Goal: Task Accomplishment & Management: Use online tool/utility

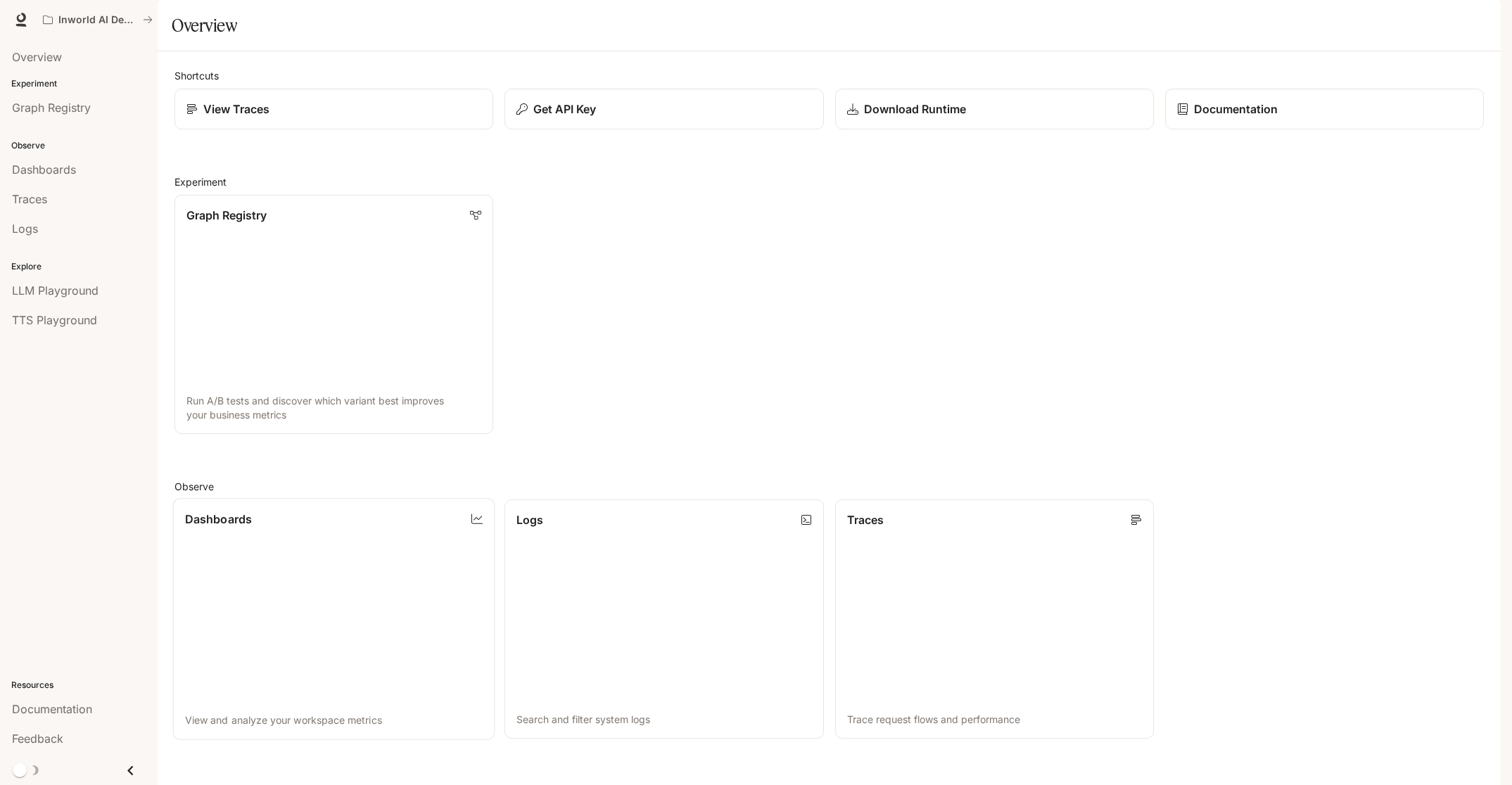
click at [139, 772] on button "Close drawer" at bounding box center [130, 770] width 32 height 29
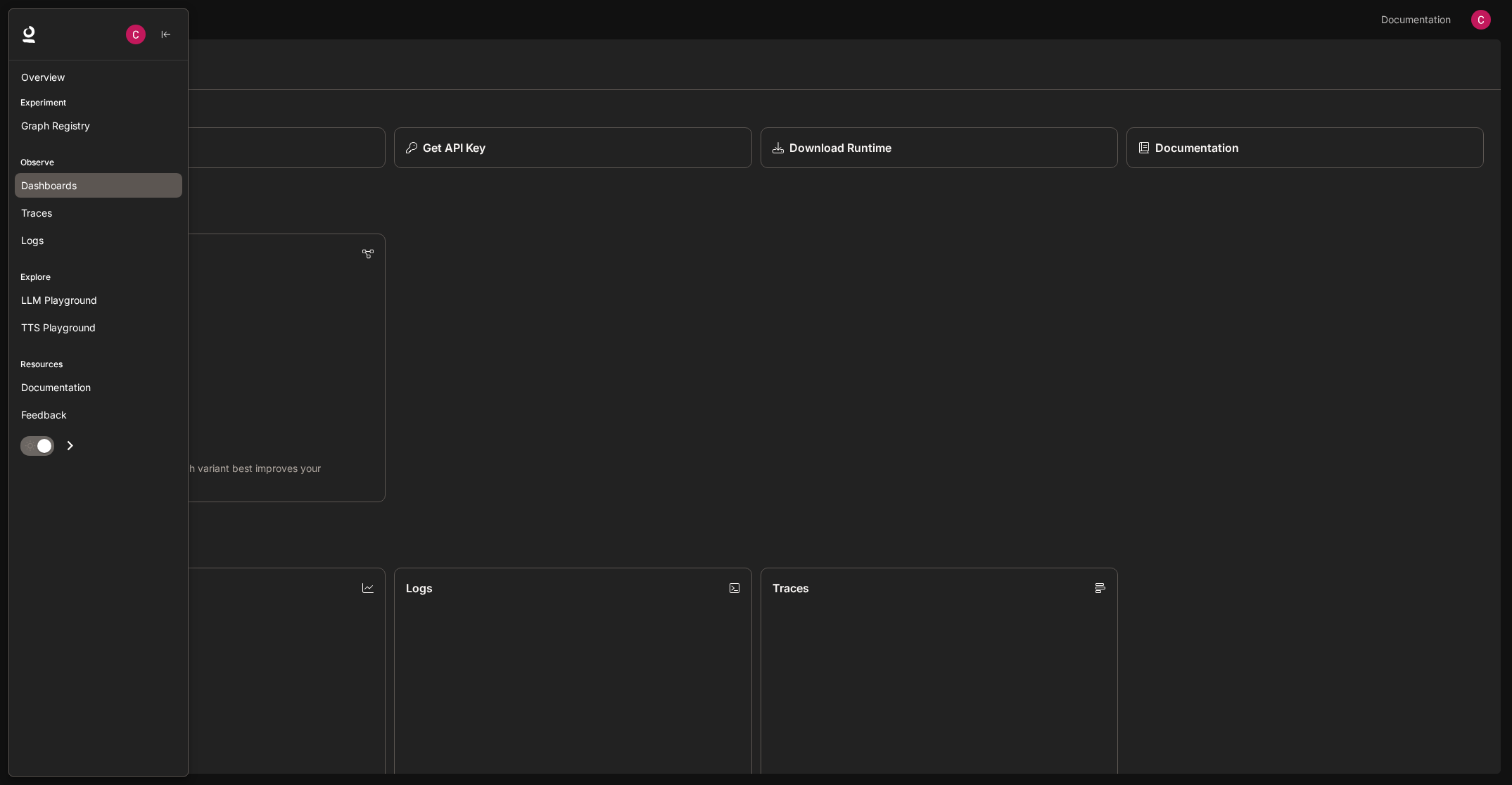
click at [64, 182] on span "Dashboards" at bounding box center [49, 185] width 56 height 15
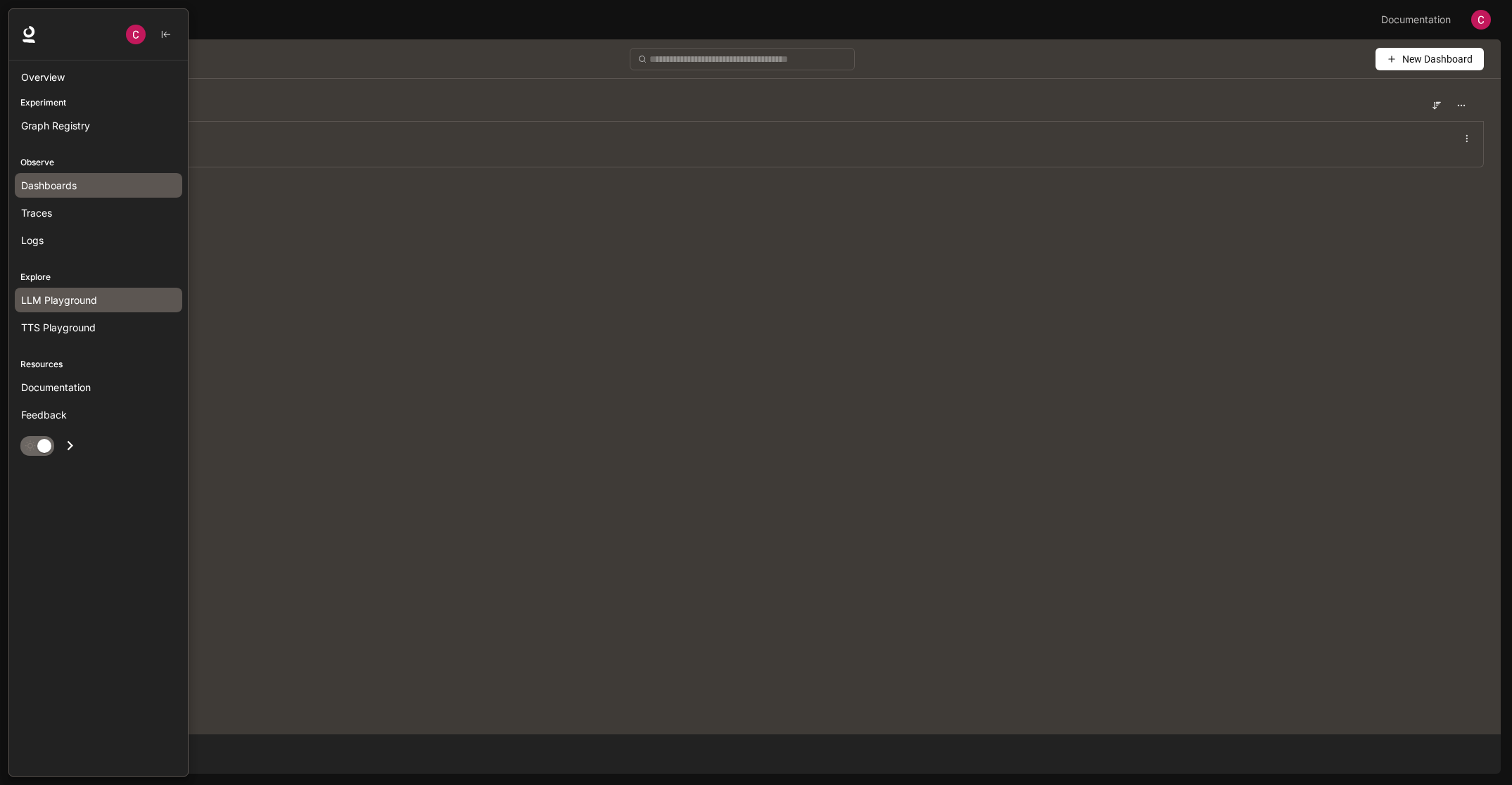
click at [79, 302] on span "LLM Playground" at bounding box center [59, 300] width 76 height 15
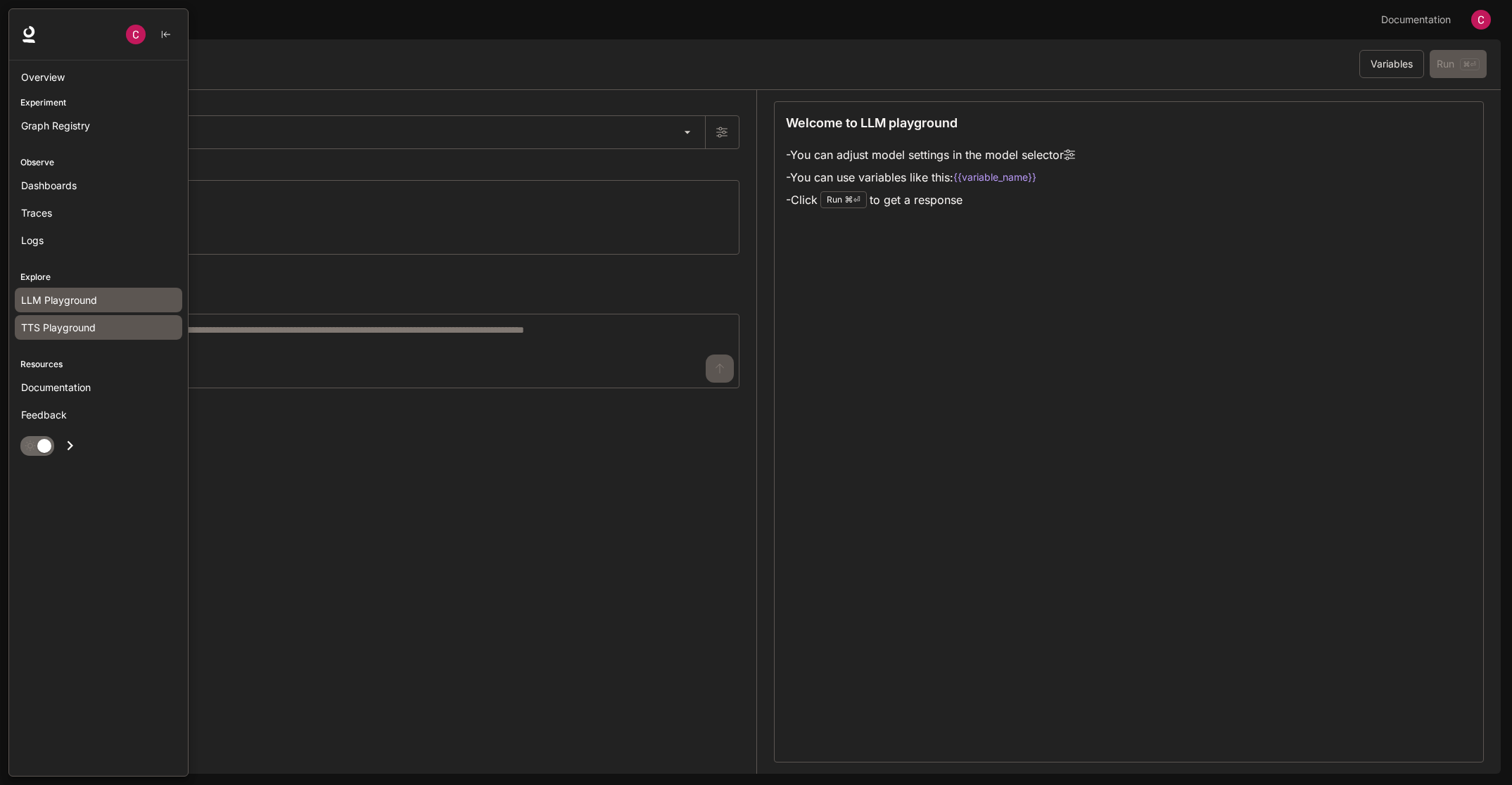
click at [96, 330] on div "TTS Playground" at bounding box center [99, 327] width 155 height 15
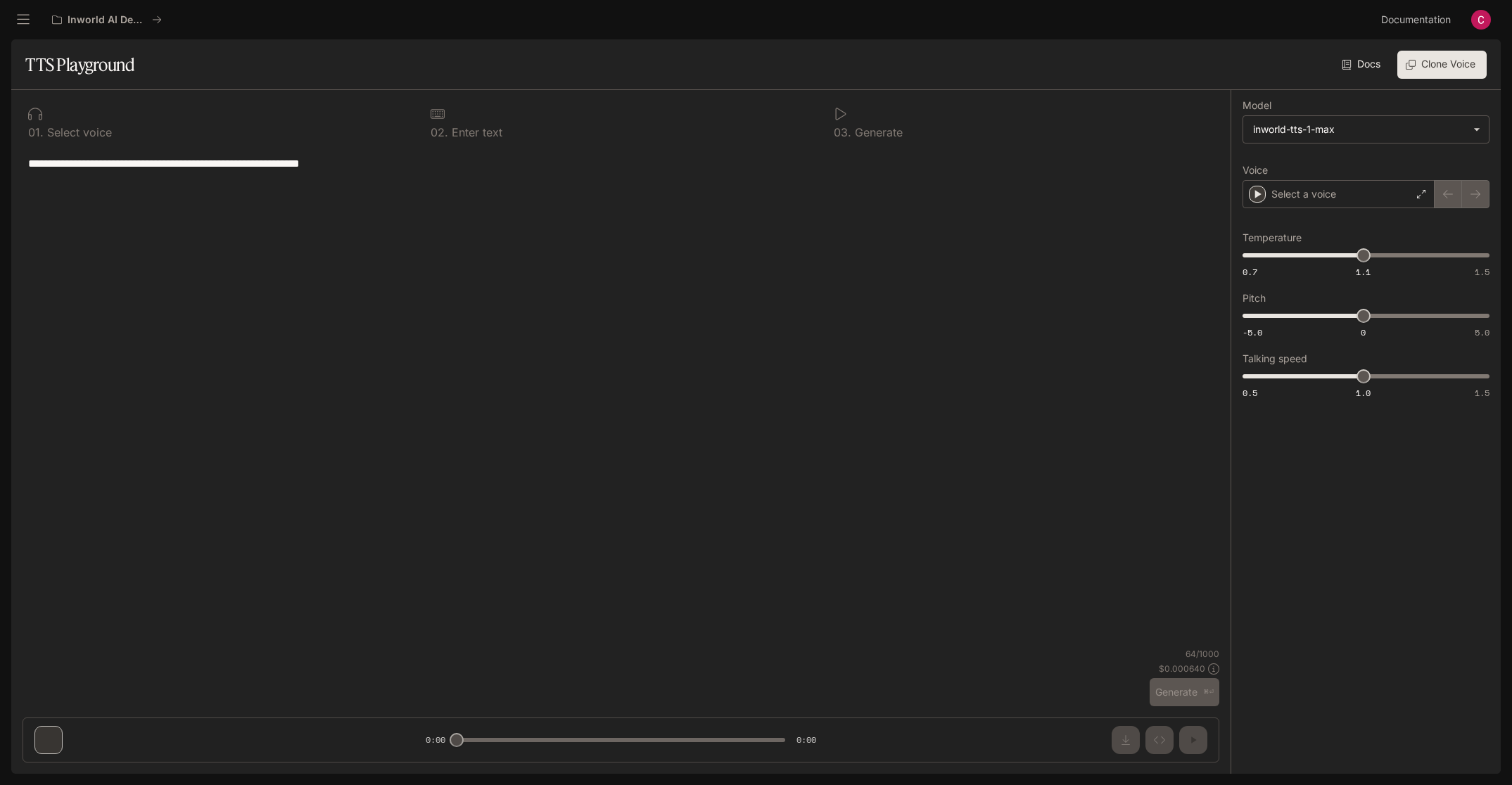
type textarea "**********"
type input "***"
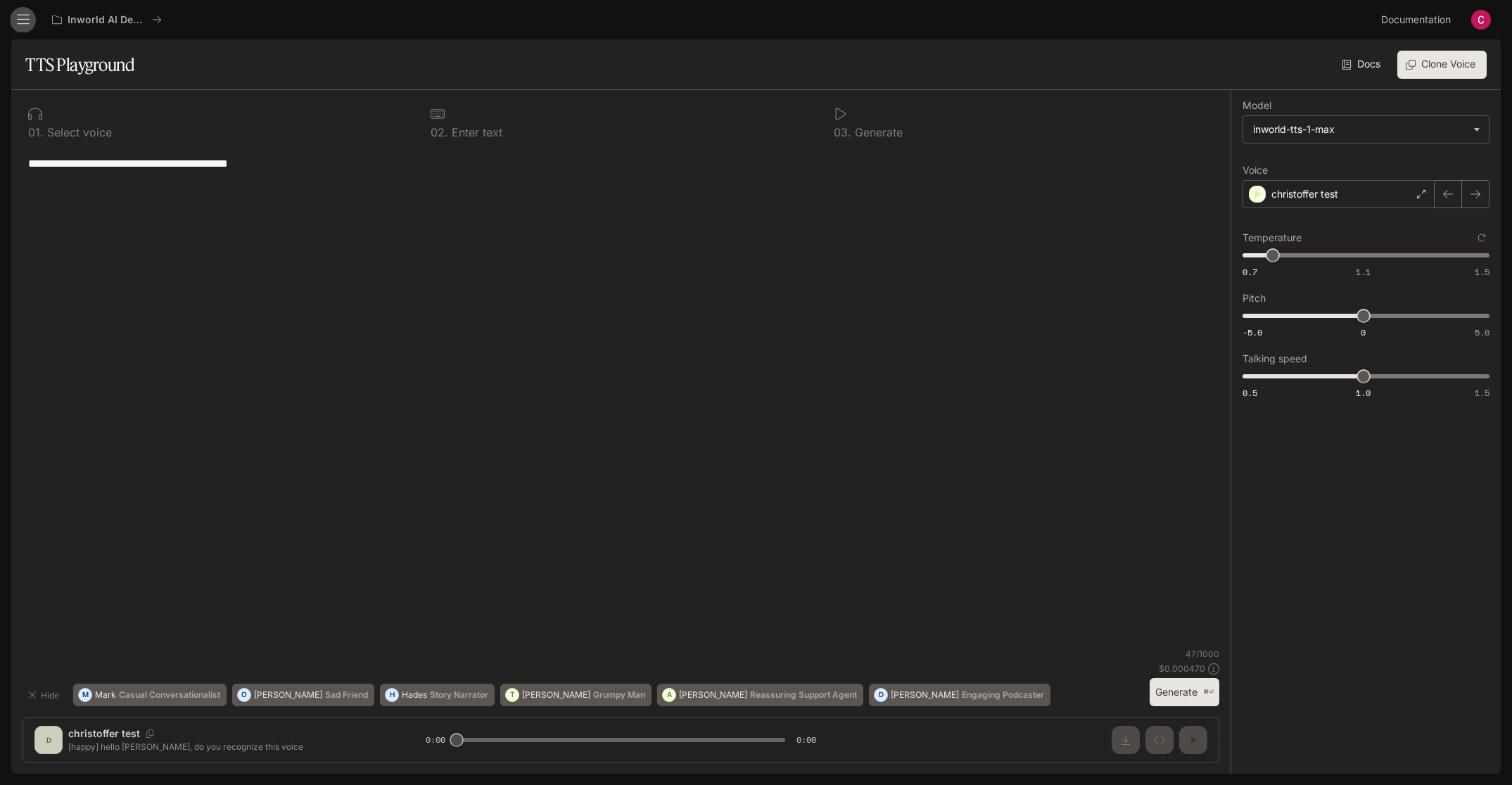
click at [22, 21] on icon "open drawer" at bounding box center [23, 19] width 14 height 14
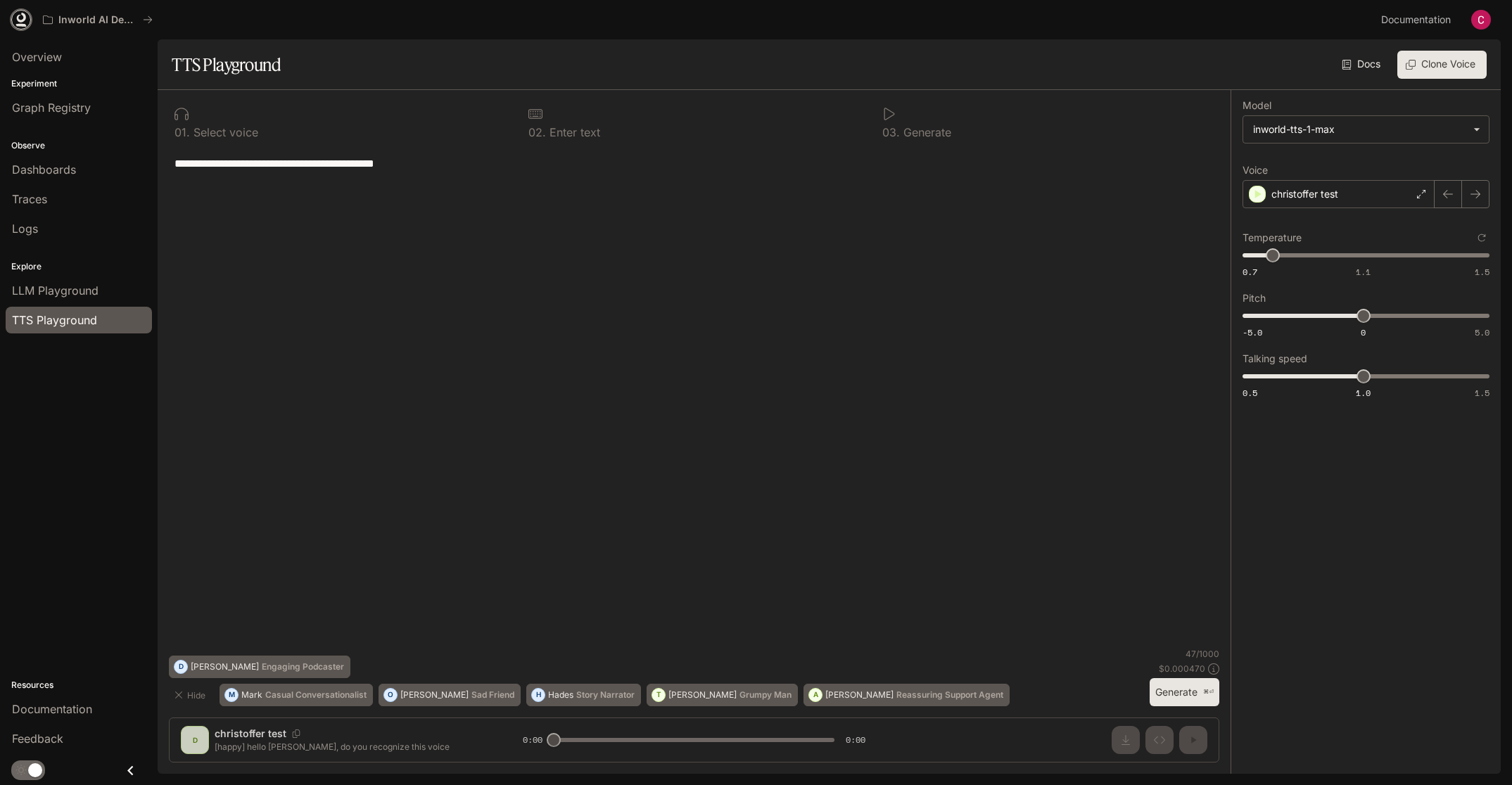
click at [19, 19] on icon at bounding box center [21, 19] width 14 height 14
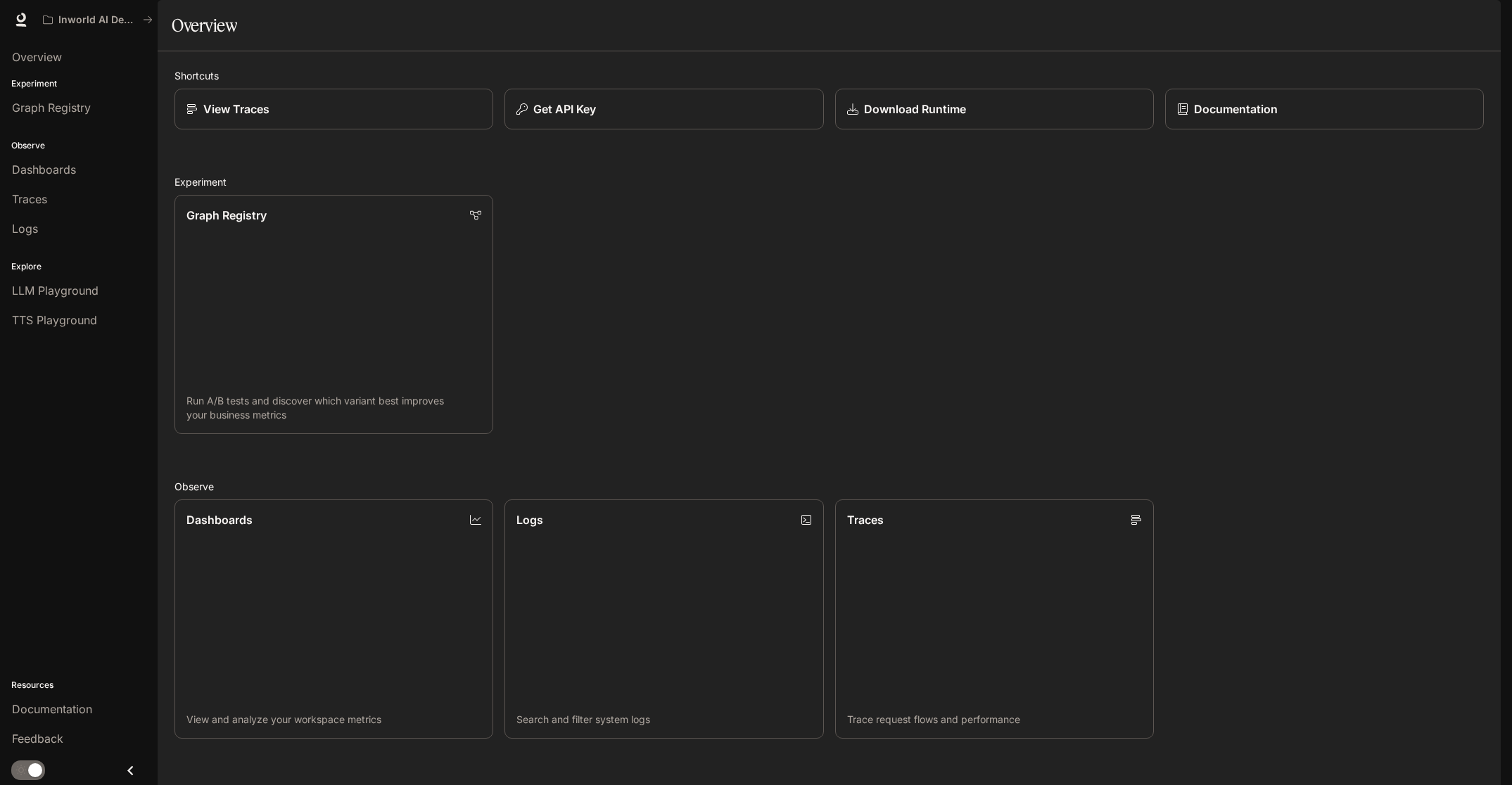
click at [129, 770] on icon "Close drawer" at bounding box center [130, 770] width 6 height 10
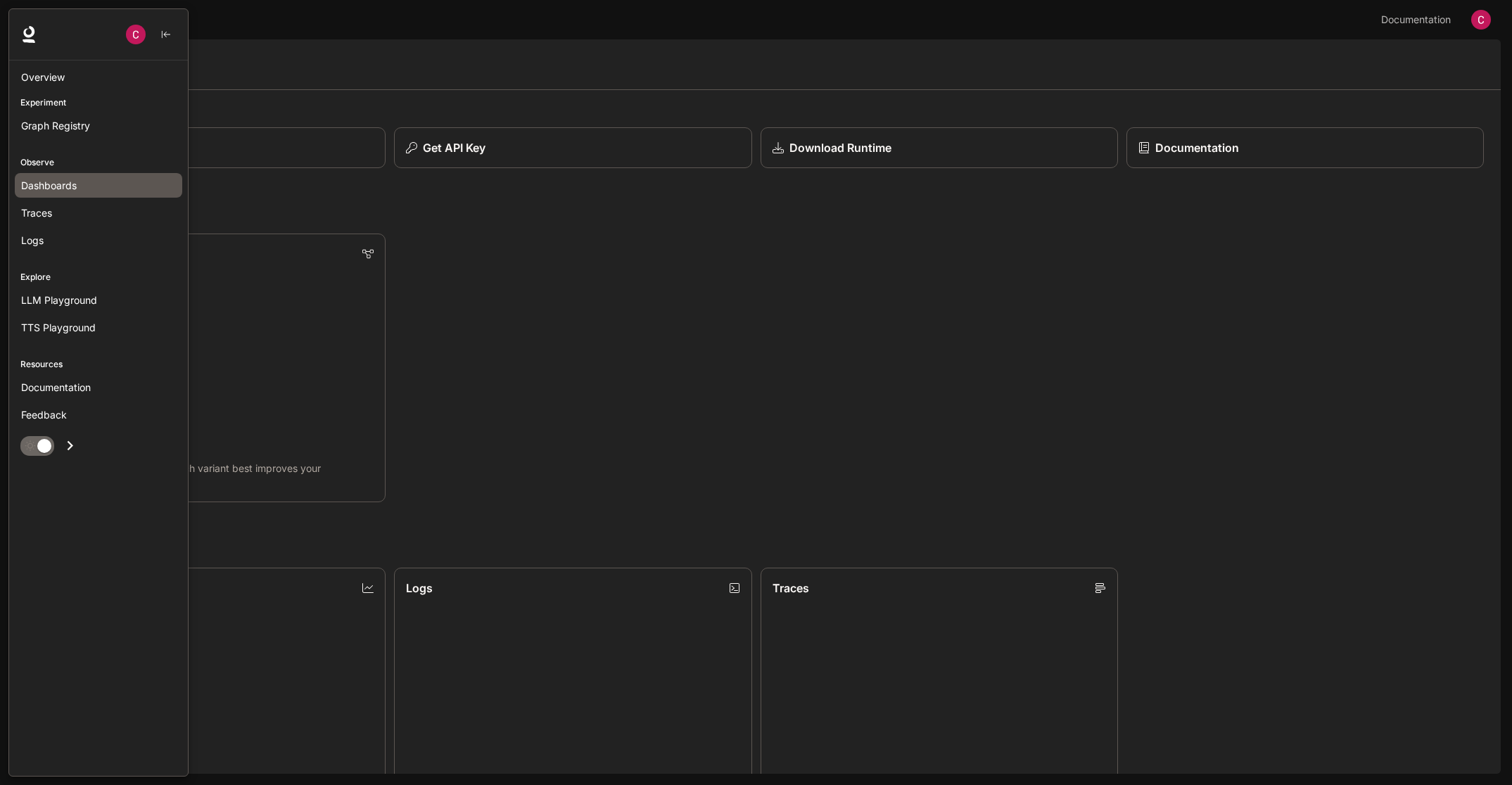
click at [64, 185] on span "Dashboards" at bounding box center [49, 185] width 56 height 15
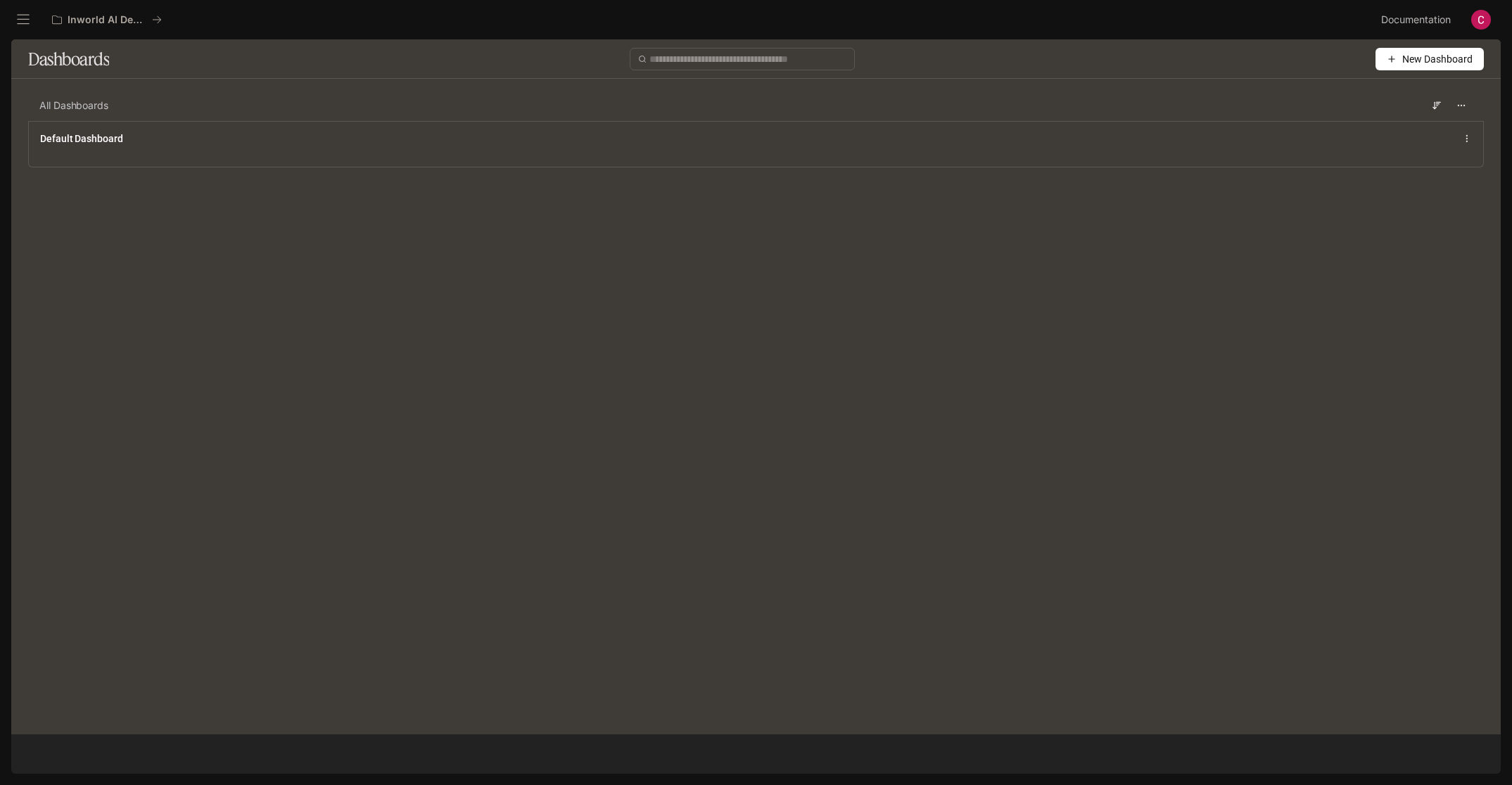
click at [1482, 29] on img "button" at bounding box center [1480, 19] width 20 height 20
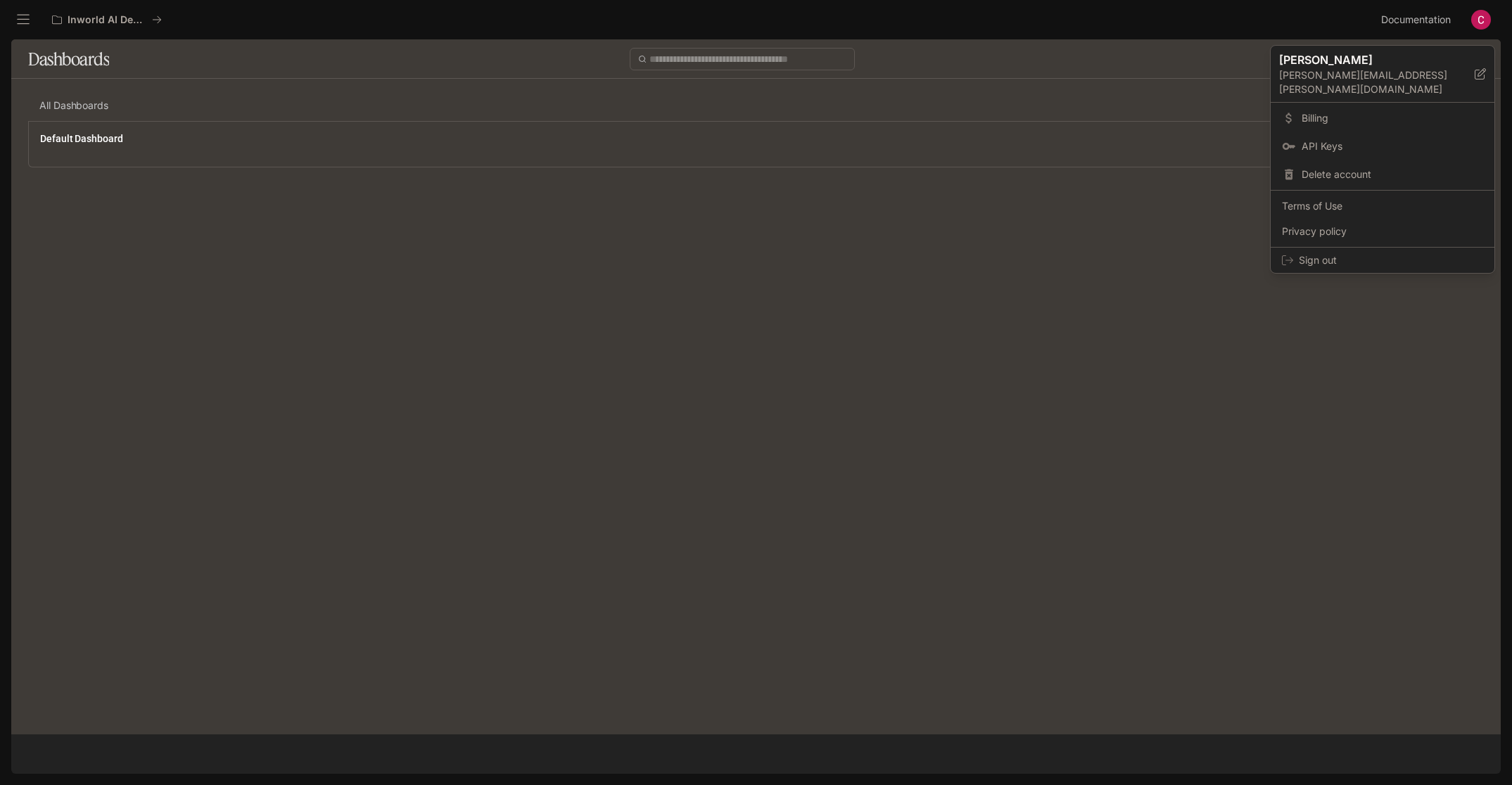
click at [1483, 21] on div at bounding box center [756, 392] width 1512 height 785
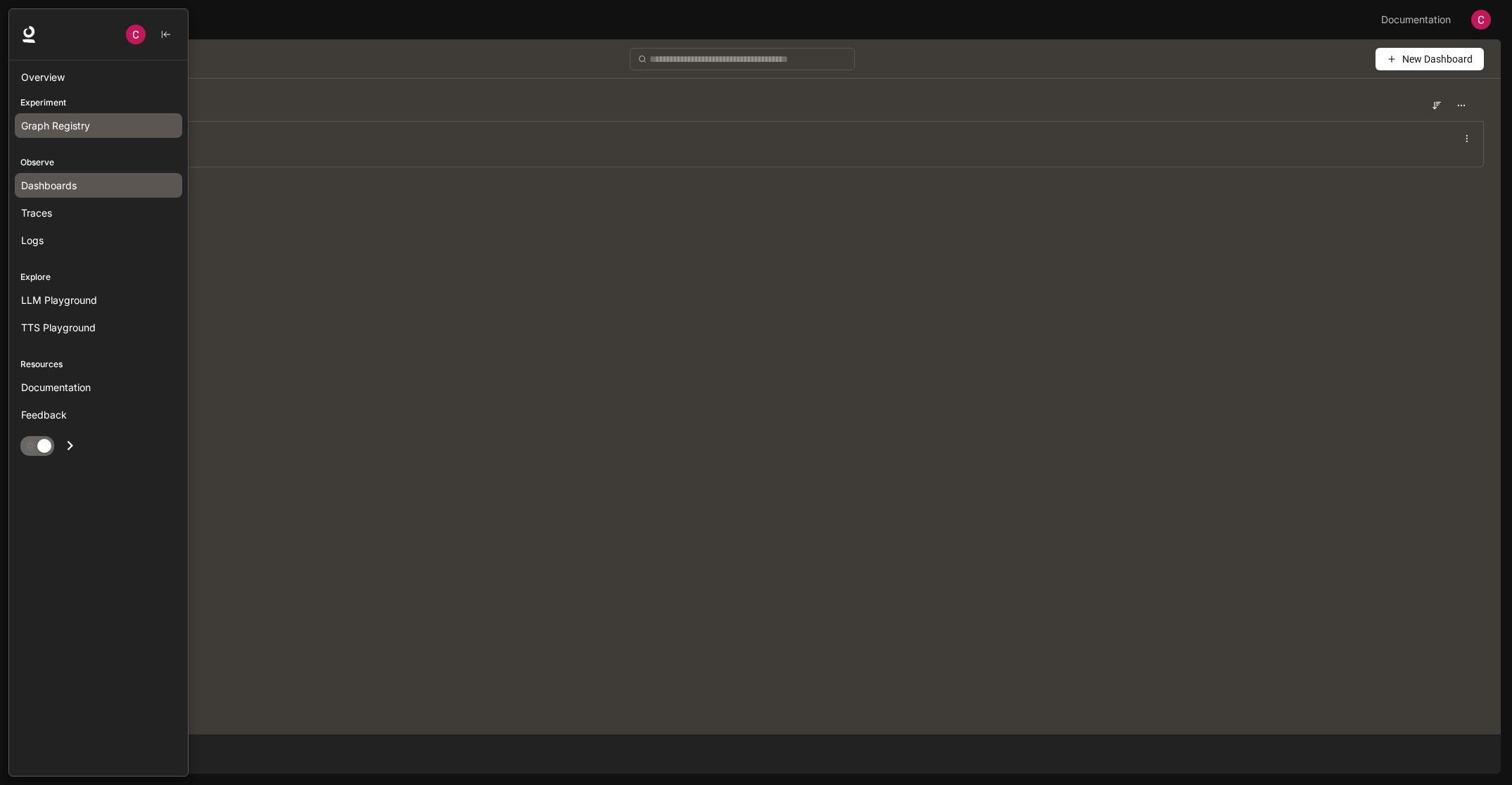
click at [71, 125] on span "Graph Registry" at bounding box center [56, 126] width 69 height 15
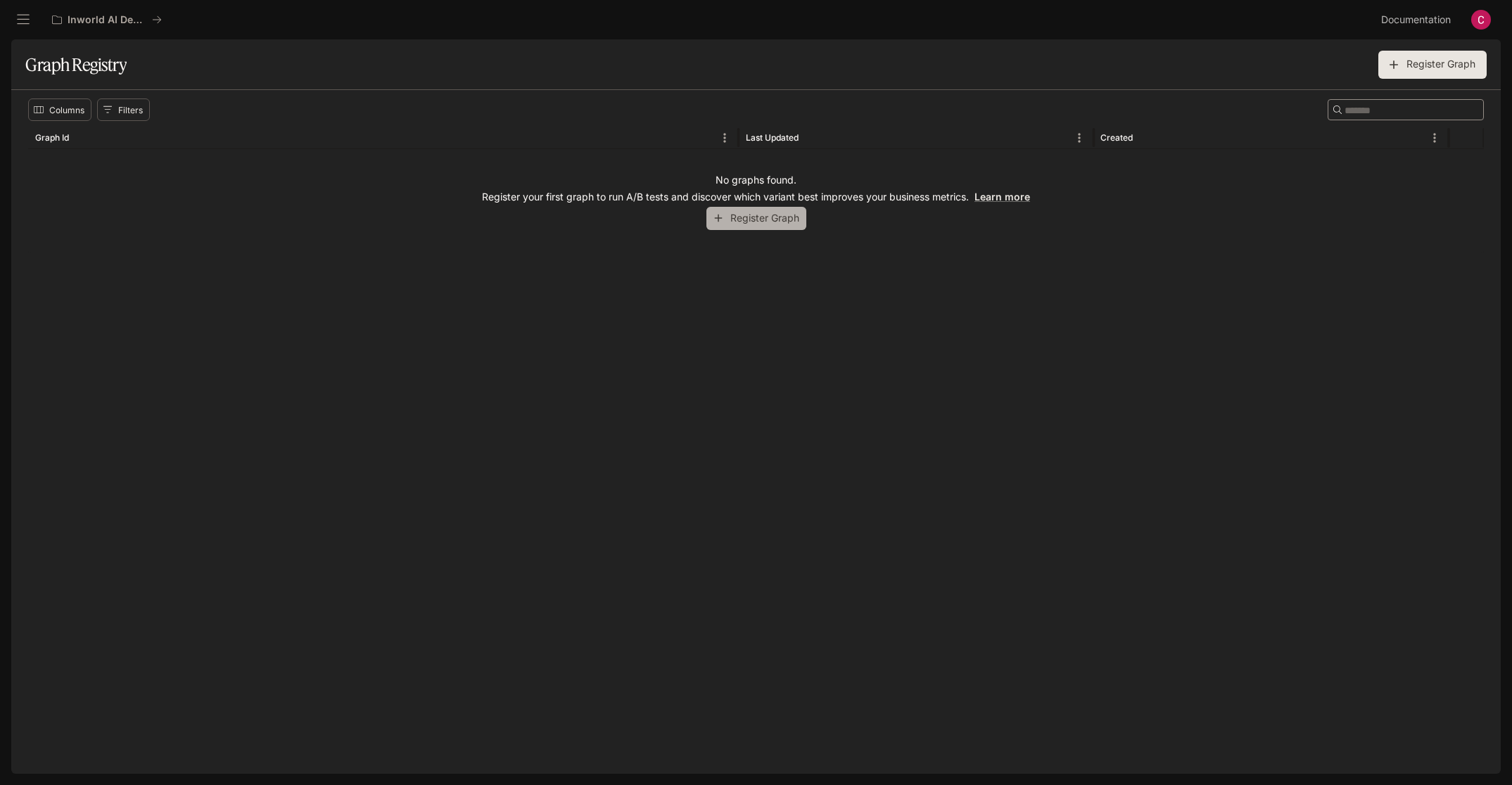
click at [747, 212] on button "Register Graph" at bounding box center [756, 219] width 100 height 24
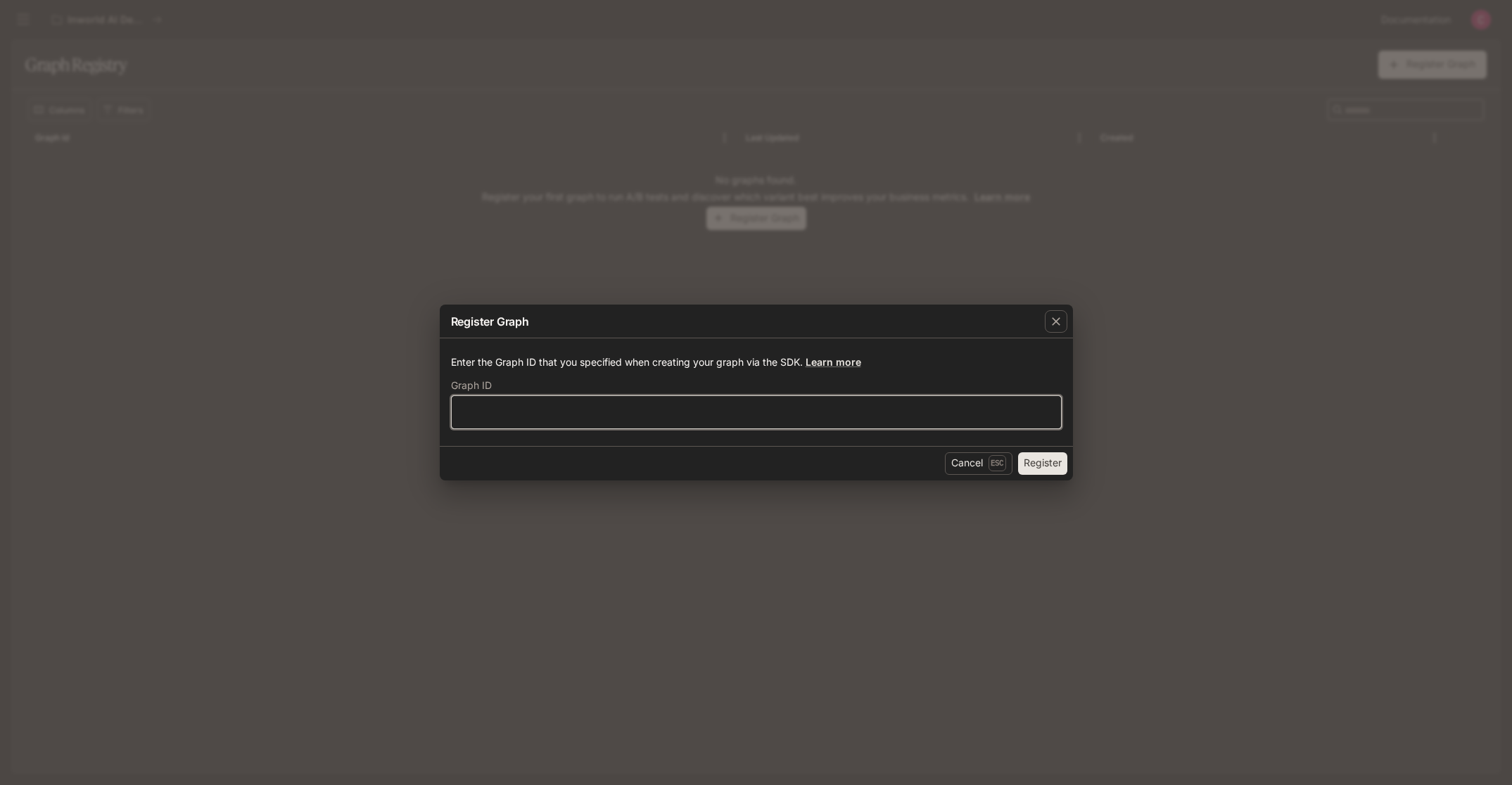
click at [792, 415] on input "text" at bounding box center [756, 411] width 609 height 14
type input "*********"
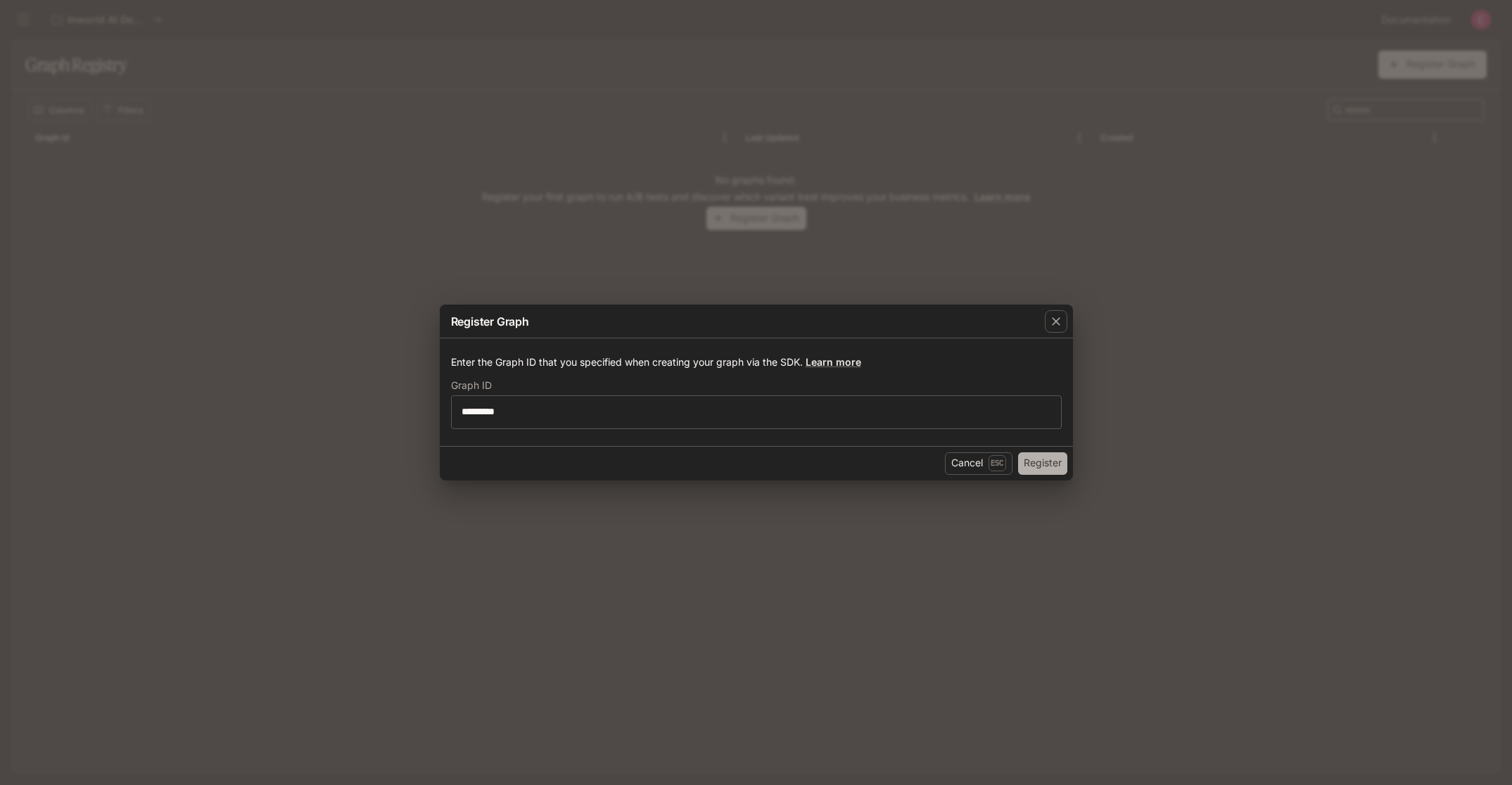
click at [1056, 466] on button "Register" at bounding box center [1043, 463] width 49 height 23
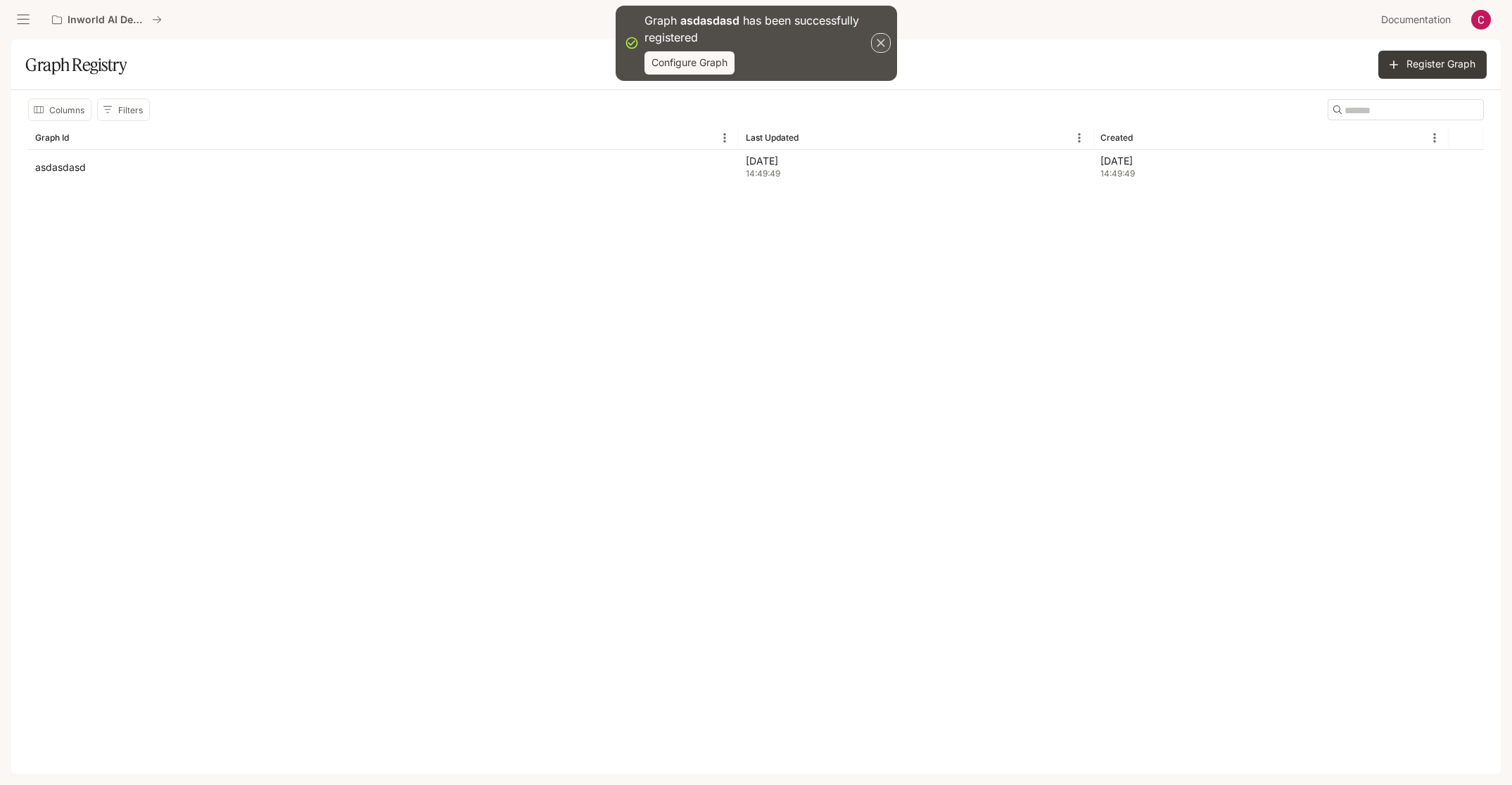
click at [876, 41] on icon "button" at bounding box center [881, 43] width 14 height 14
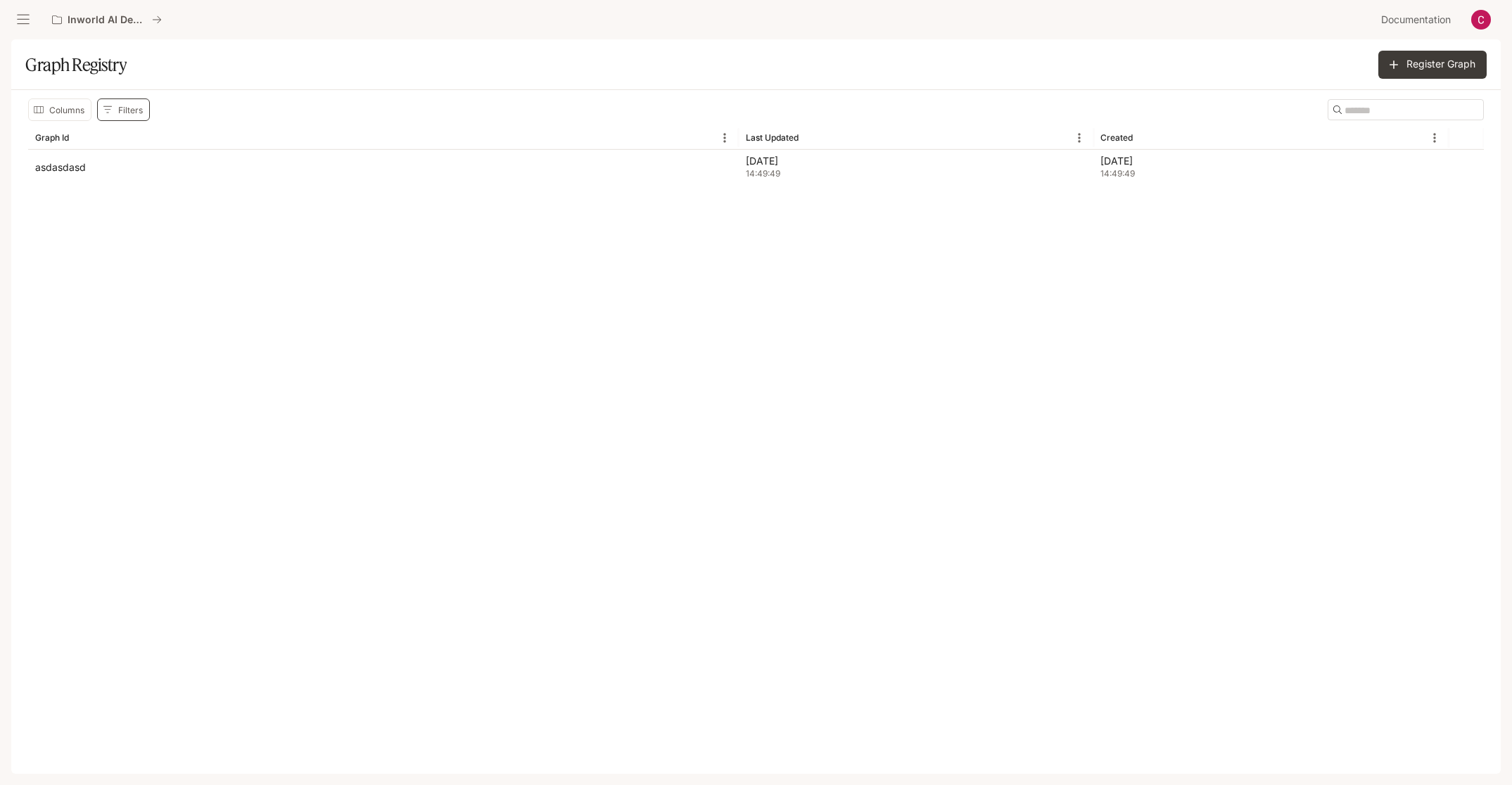
click at [135, 105] on button "Filters" at bounding box center [124, 110] width 53 height 23
click at [48, 178] on icon "Delete" at bounding box center [44, 176] width 14 height 14
click at [49, 113] on button "Columns" at bounding box center [60, 110] width 63 height 23
click at [592, 330] on div "Columns Filters ​ Graph Id Last Updated Created asdasdasd Sep 12, 2025 14:49:49…" at bounding box center [756, 431] width 1489 height 683
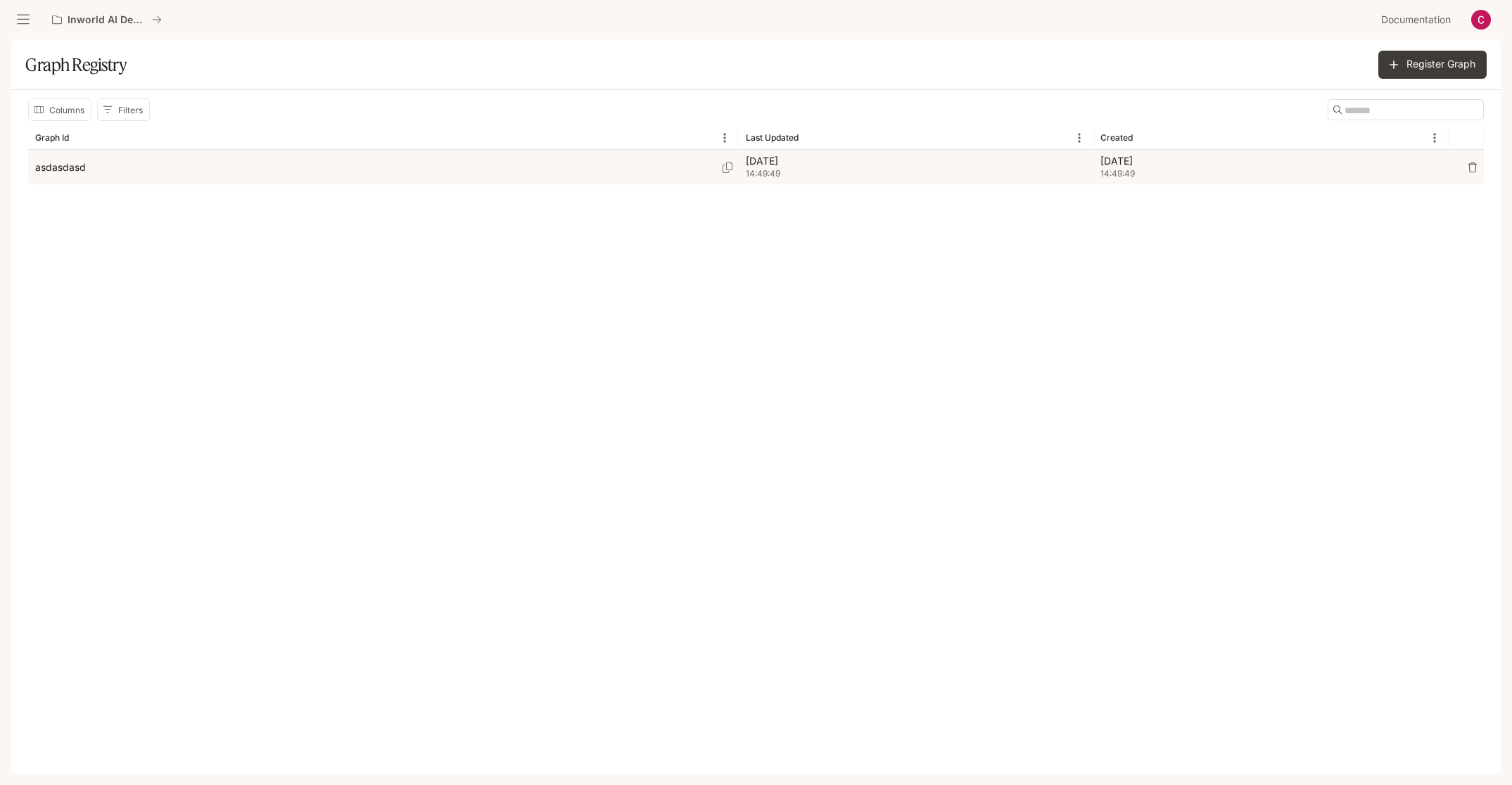
click at [656, 152] on div "asdasdasd" at bounding box center [383, 167] width 697 height 35
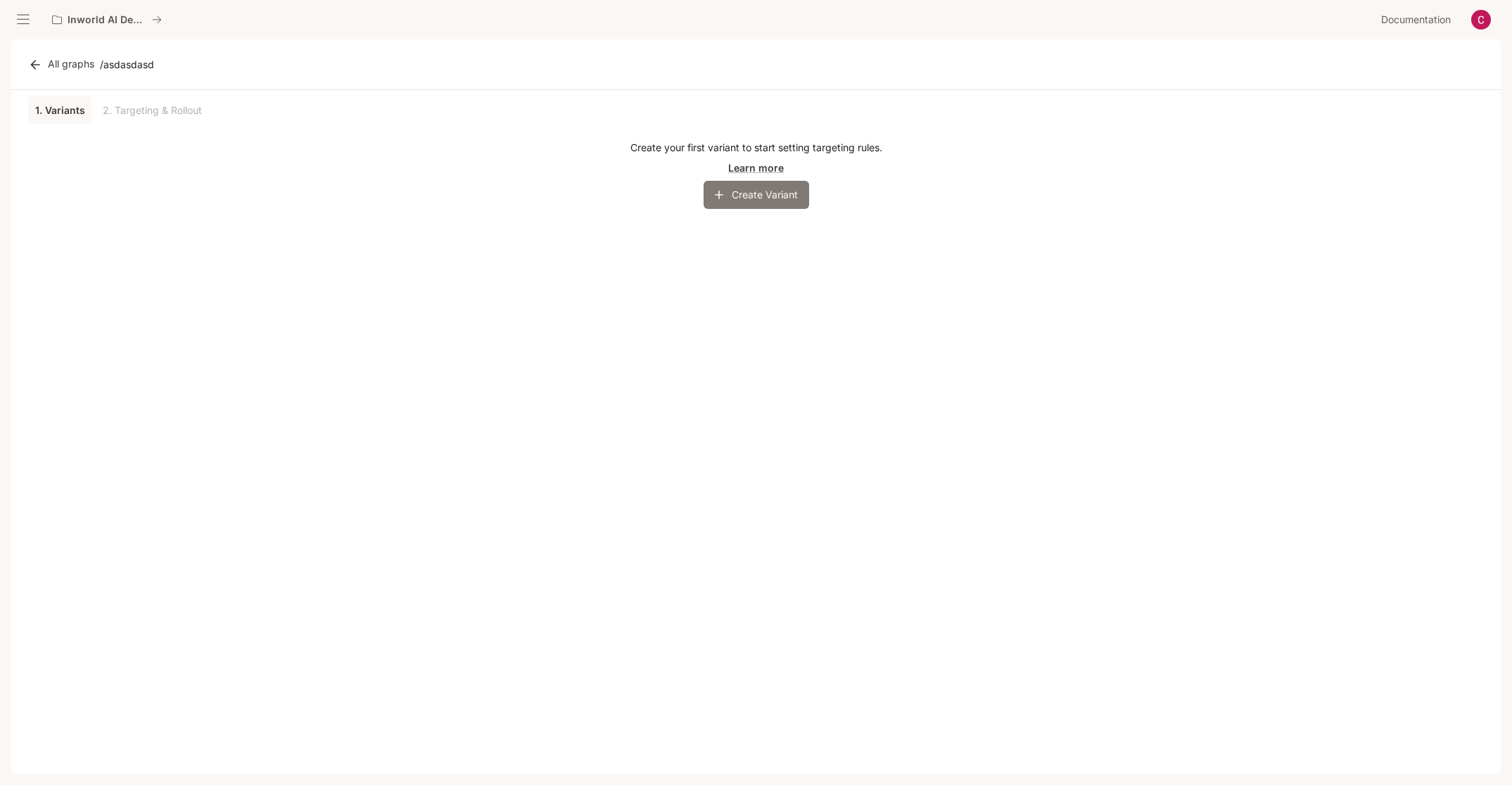
click at [761, 193] on button "Create Variant" at bounding box center [756, 195] width 105 height 28
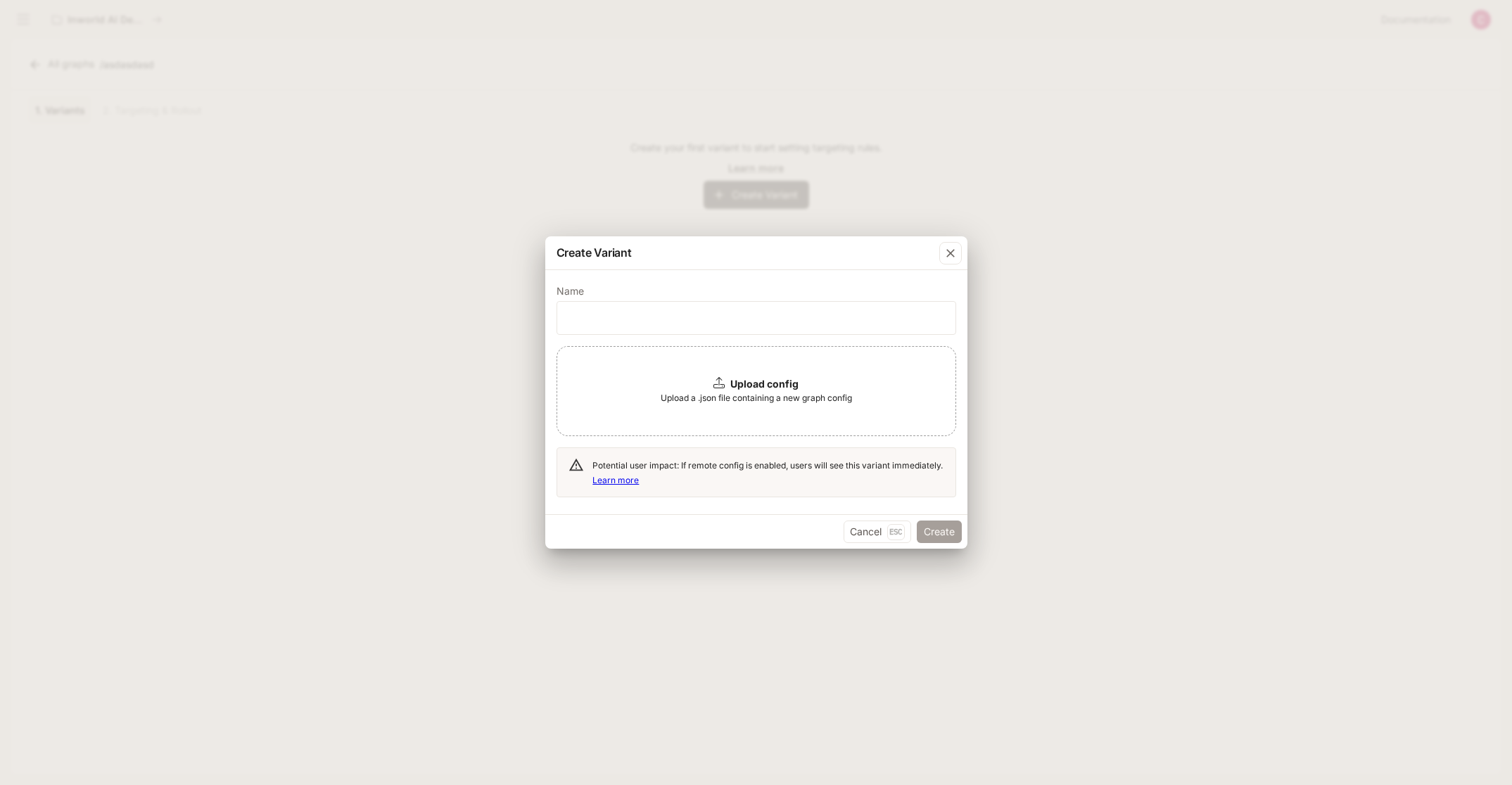
click at [934, 530] on button "Create" at bounding box center [939, 532] width 45 height 23
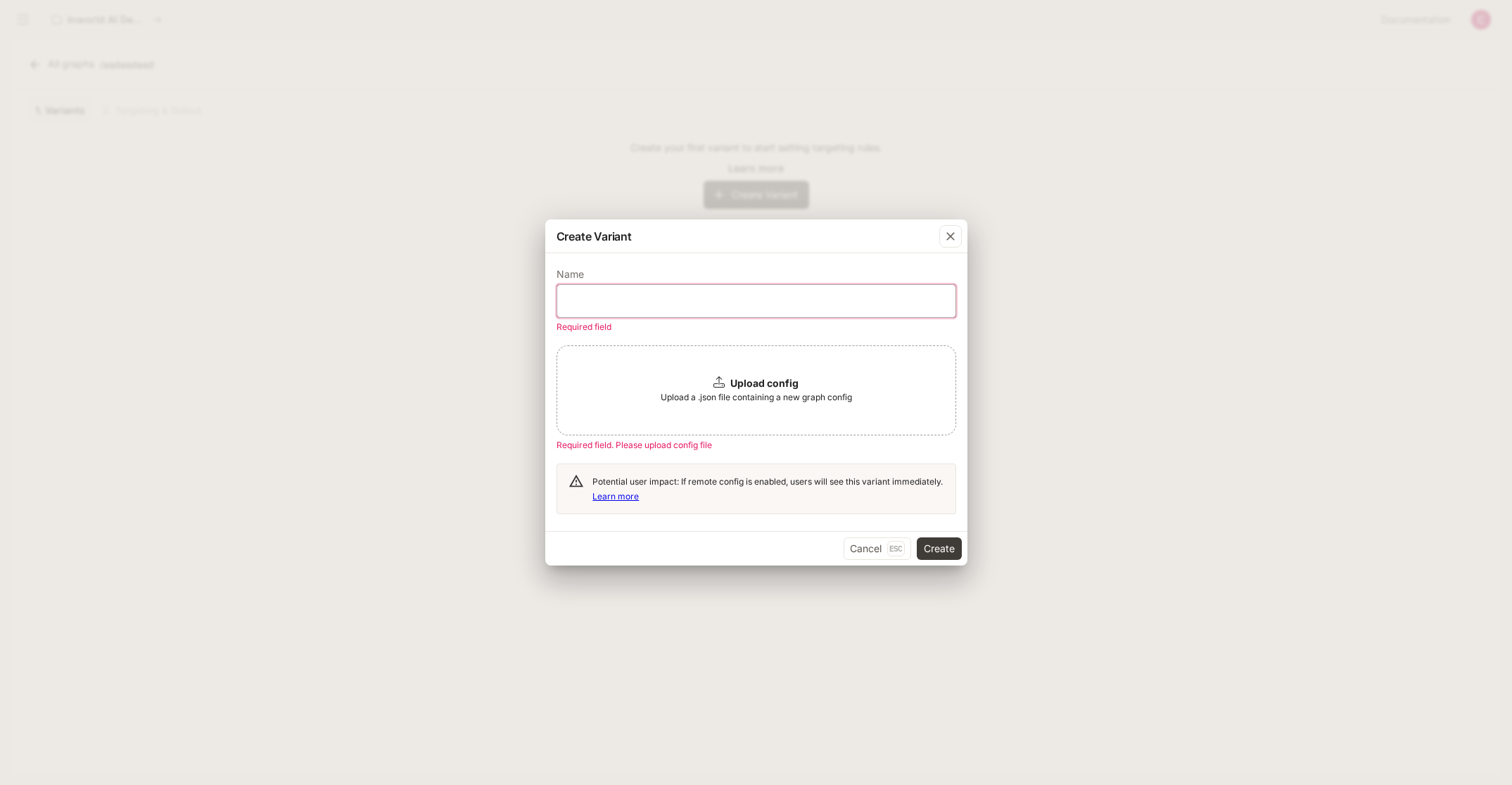
click at [710, 297] on input "text" at bounding box center [756, 301] width 398 height 14
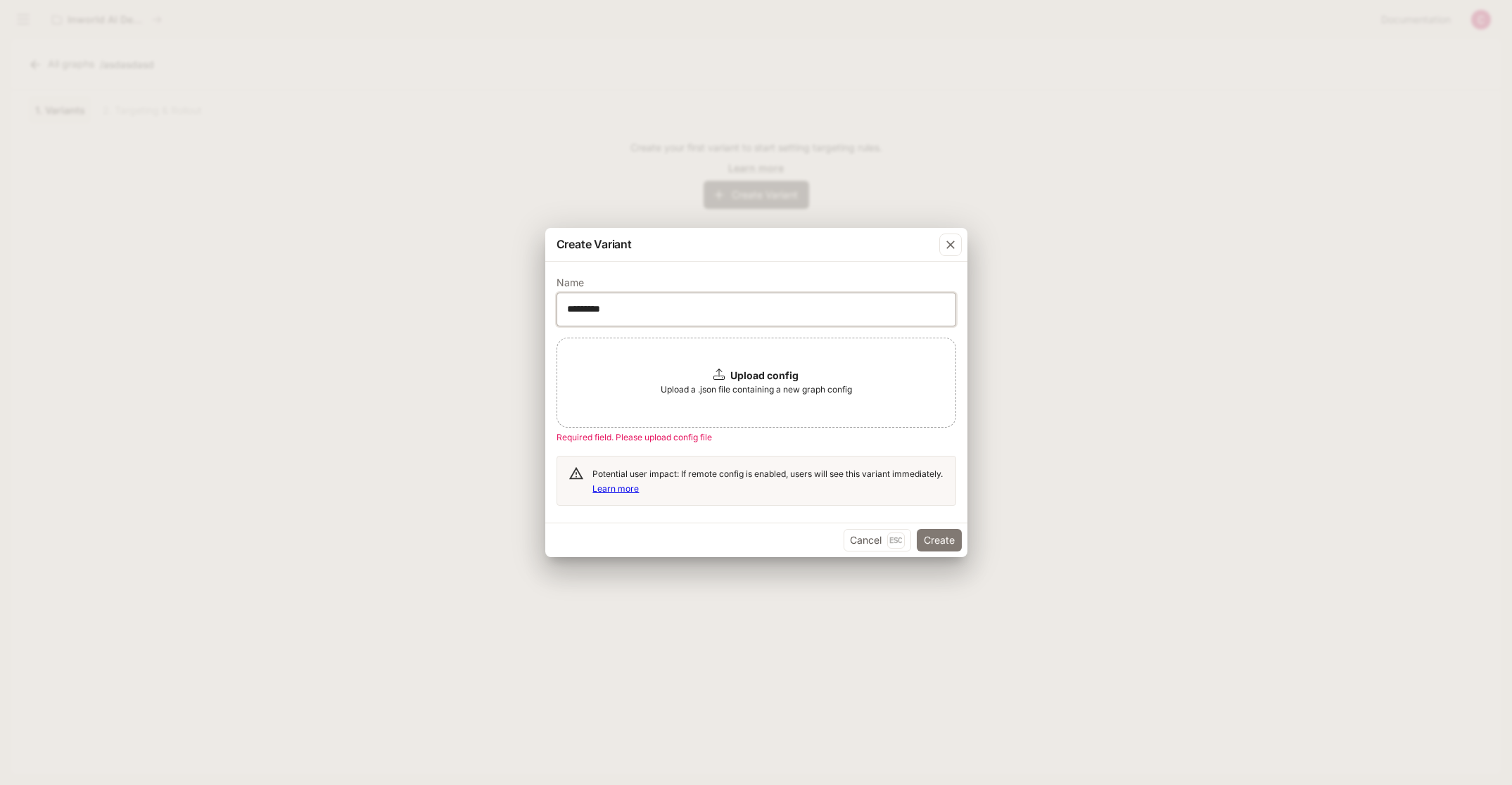
type input "*********"
click at [943, 536] on button "Create" at bounding box center [939, 540] width 45 height 23
click at [950, 248] on icon "button" at bounding box center [950, 244] width 14 height 14
